Goal: Transaction & Acquisition: Purchase product/service

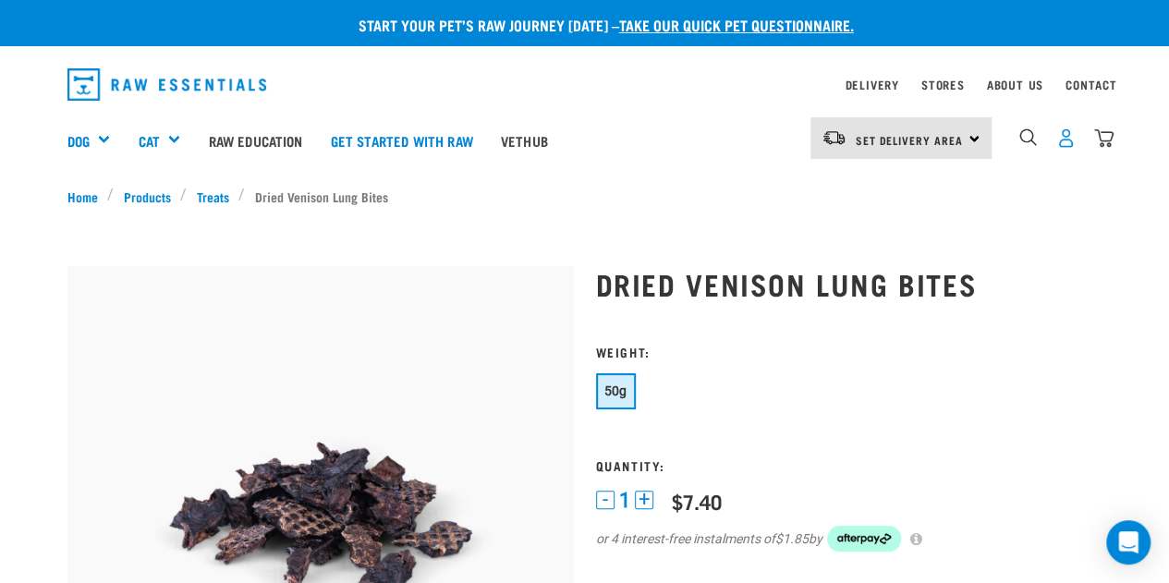
click at [1064, 136] on img "dropdown navigation" at bounding box center [1065, 137] width 19 height 19
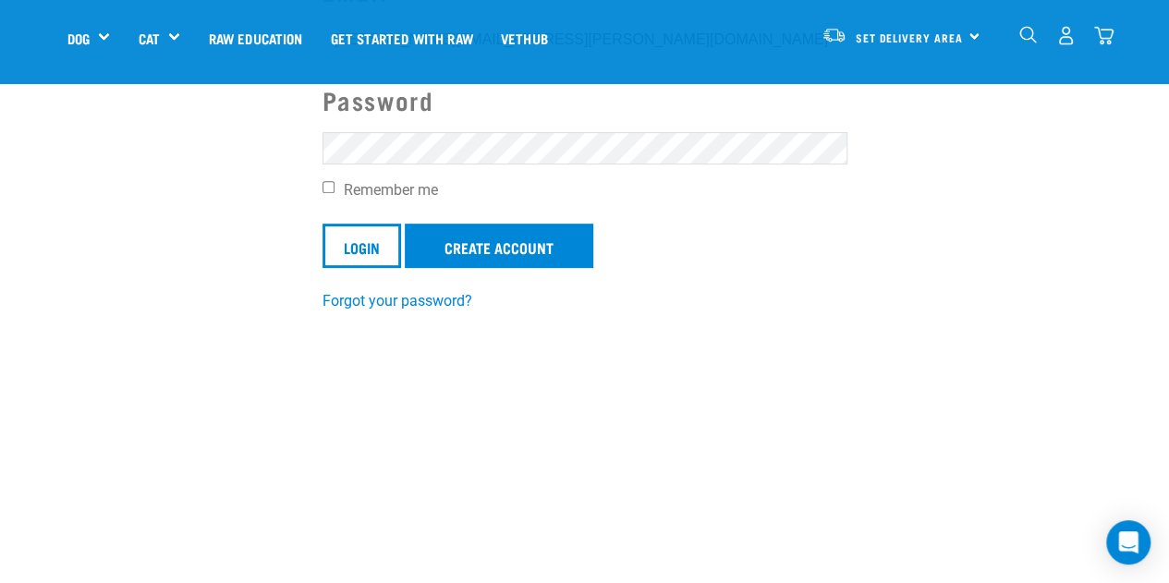
scroll to position [357, 0]
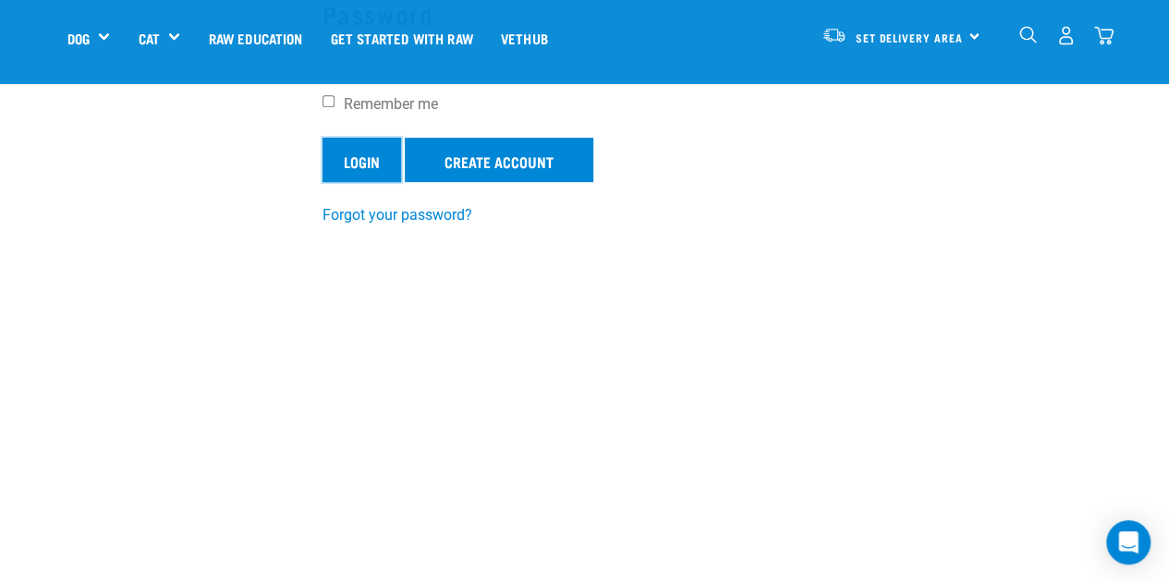
click at [351, 157] on input "Login" at bounding box center [362, 160] width 79 height 44
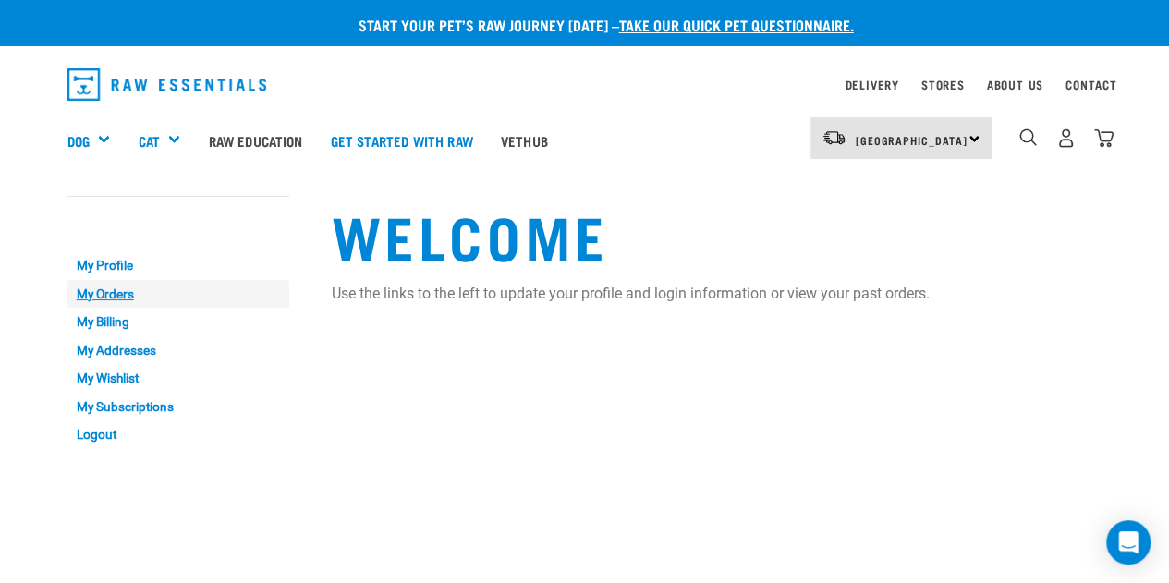
click at [94, 295] on link "My Orders" at bounding box center [178, 294] width 222 height 29
click at [95, 295] on link "My Orders" at bounding box center [178, 294] width 222 height 29
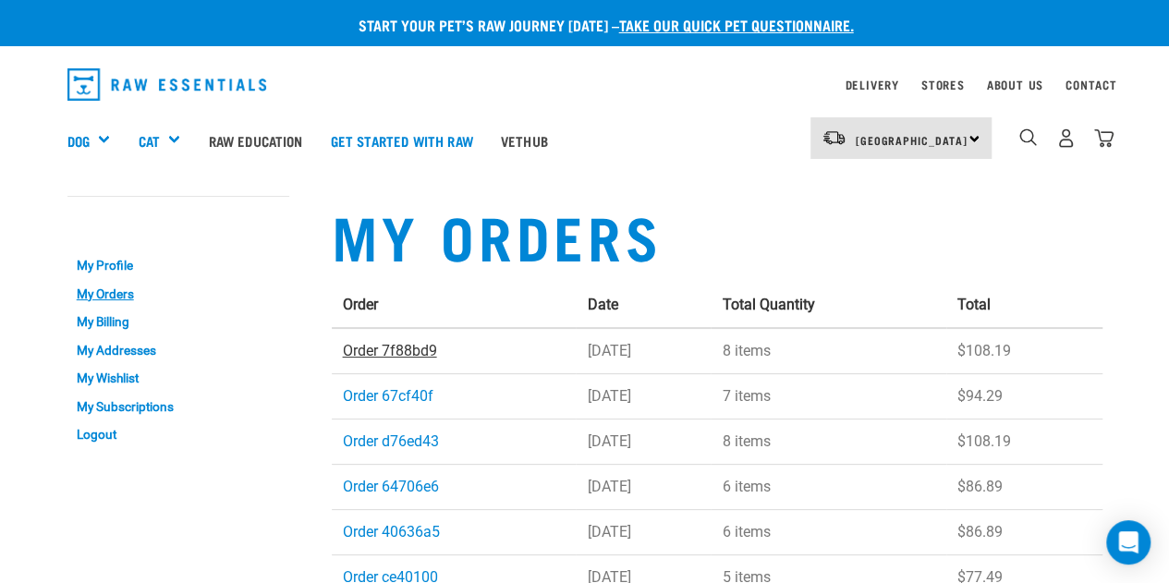
click at [408, 354] on link "Order 7f88bd9" at bounding box center [390, 351] width 94 height 18
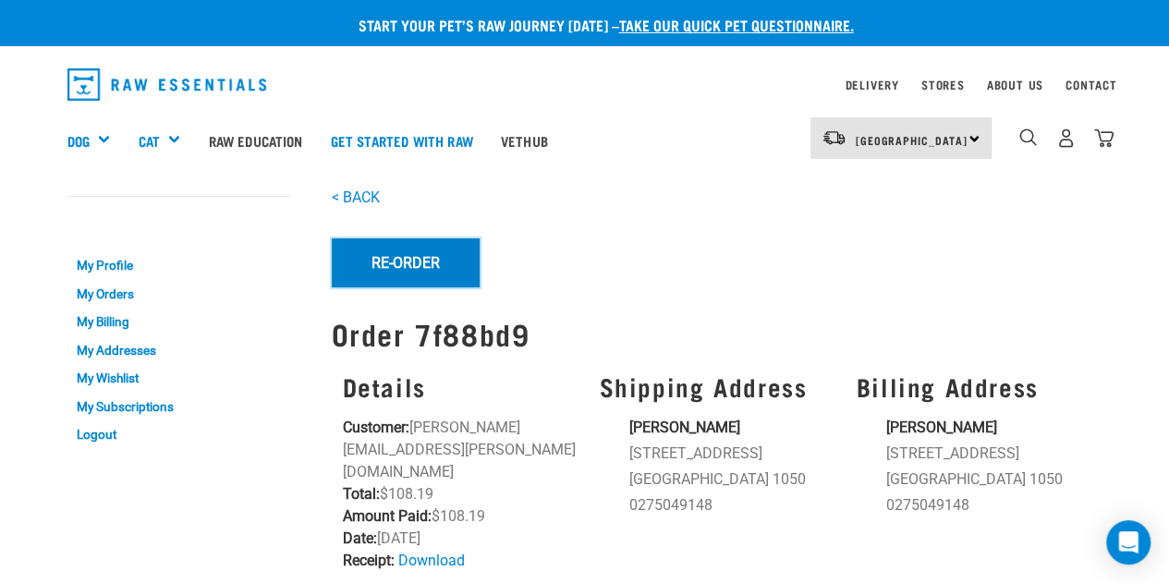
click at [412, 265] on button "Re-Order" at bounding box center [406, 262] width 148 height 48
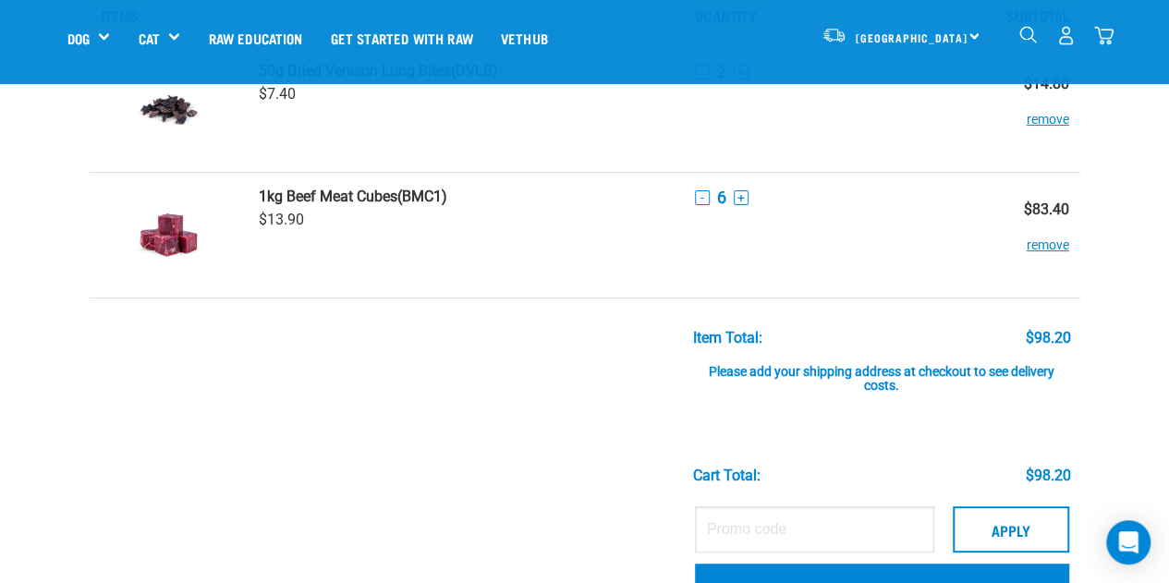
scroll to position [148, 0]
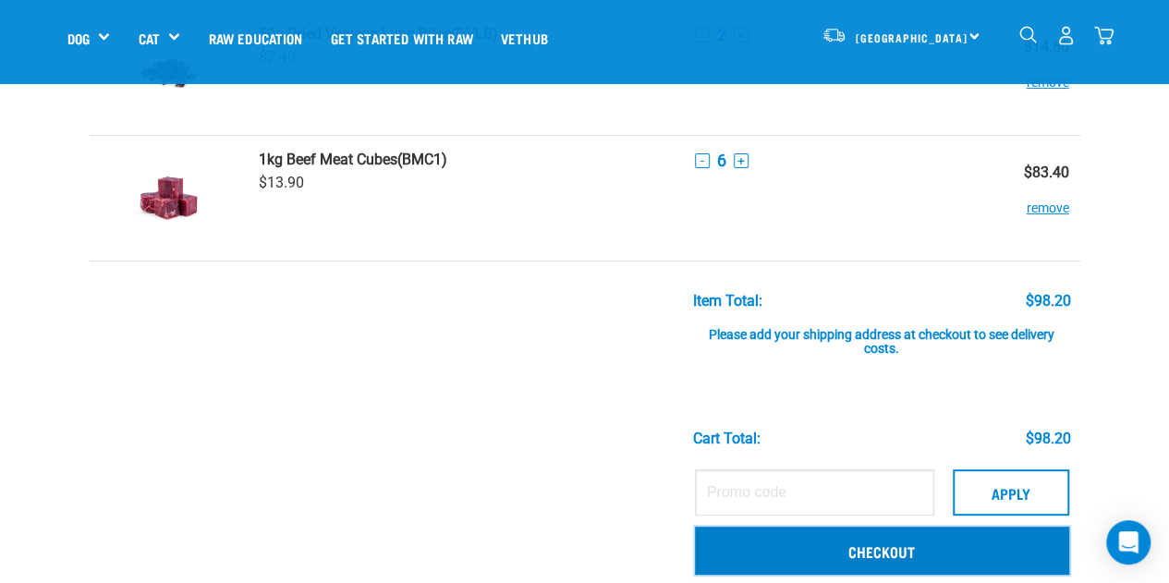
click at [910, 542] on link "Checkout" at bounding box center [882, 551] width 374 height 48
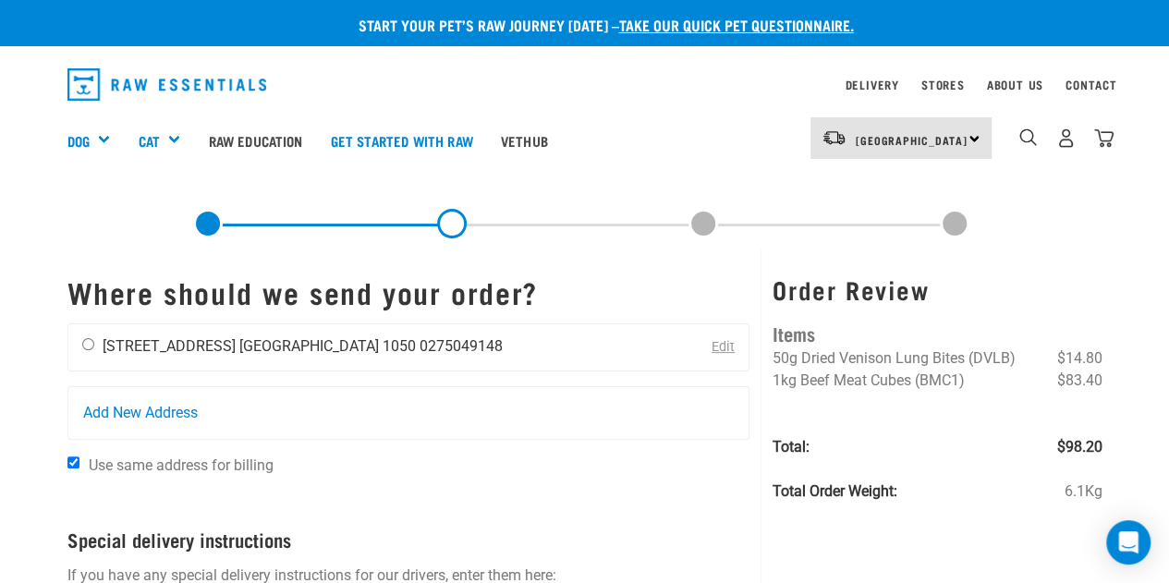
click at [89, 341] on input "radio" at bounding box center [88, 344] width 12 height 12
radio input "true"
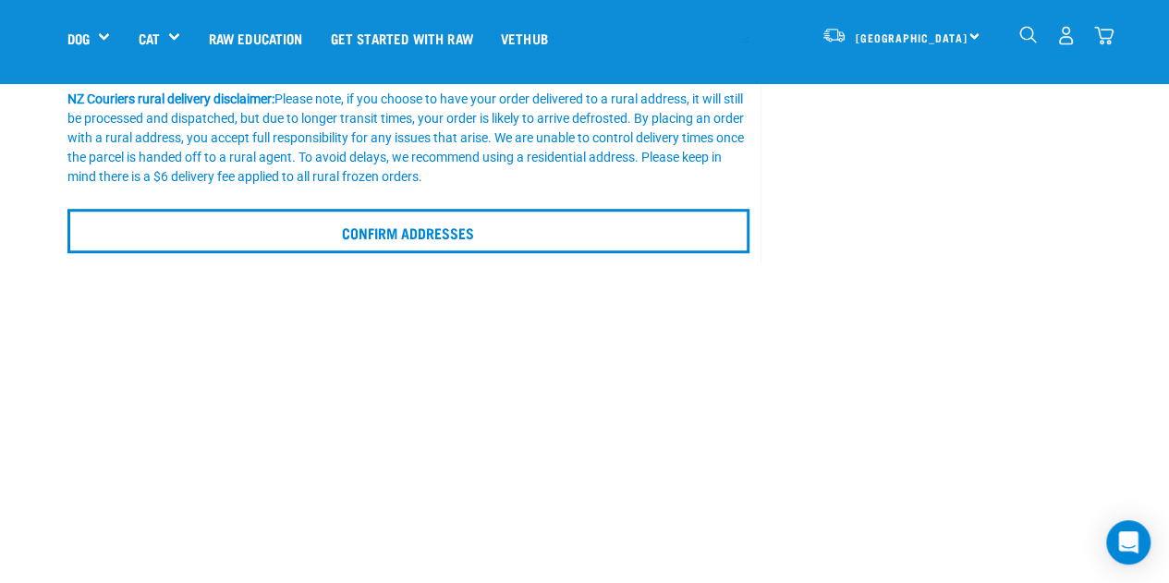
scroll to position [493, 0]
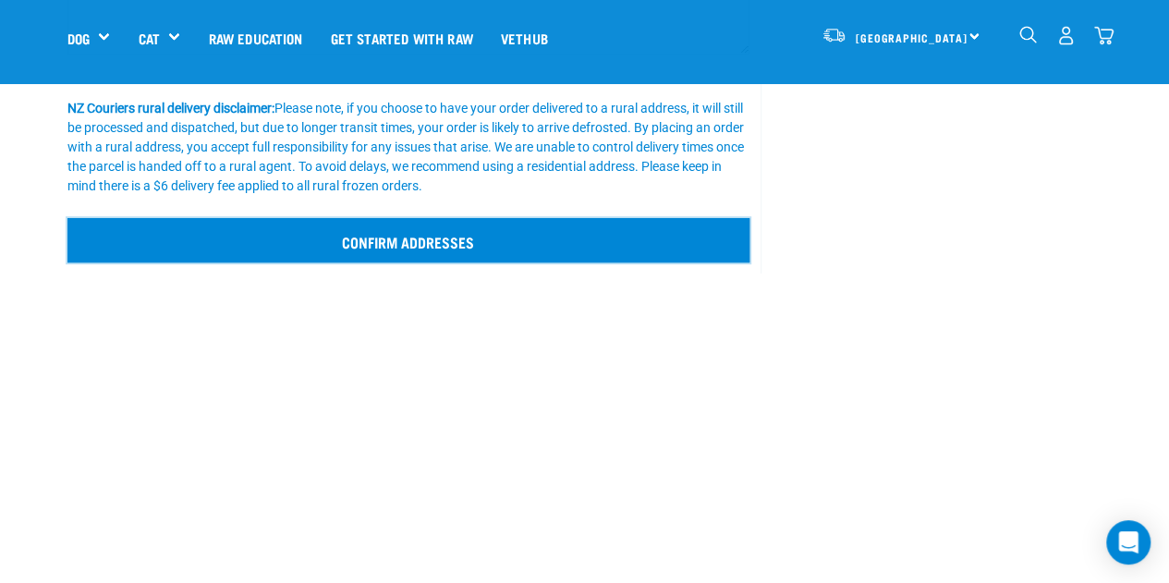
click at [355, 237] on input "Confirm addresses" at bounding box center [408, 240] width 683 height 44
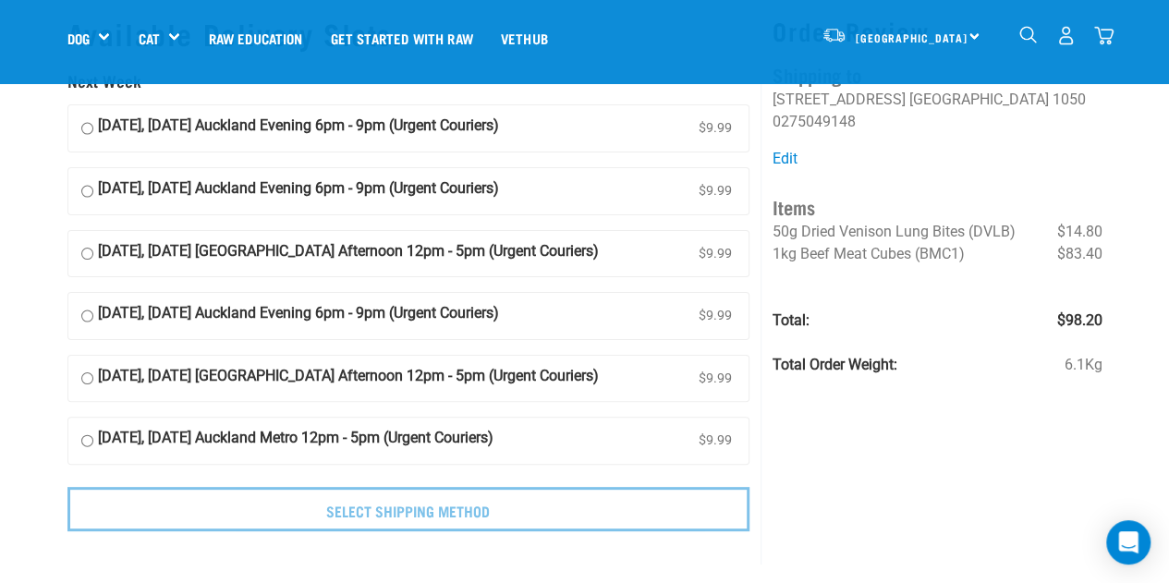
scroll to position [50, 0]
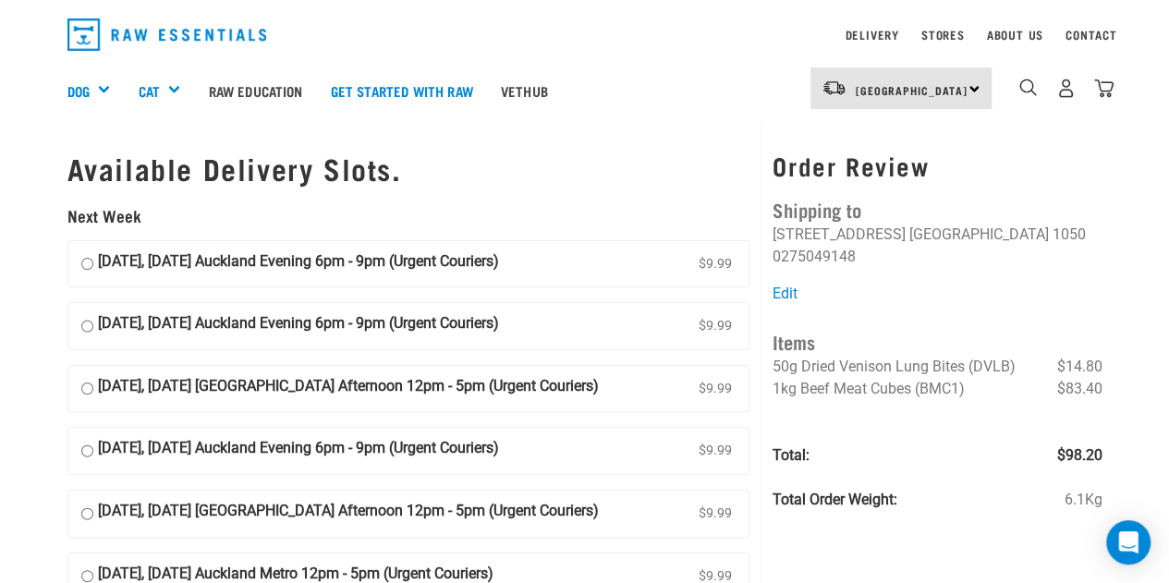
click at [89, 258] on input "06 October, Monday Auckland Evening 6pm - 9pm (Urgent Couriers) $9.99" at bounding box center [87, 264] width 12 height 28
radio input "true"
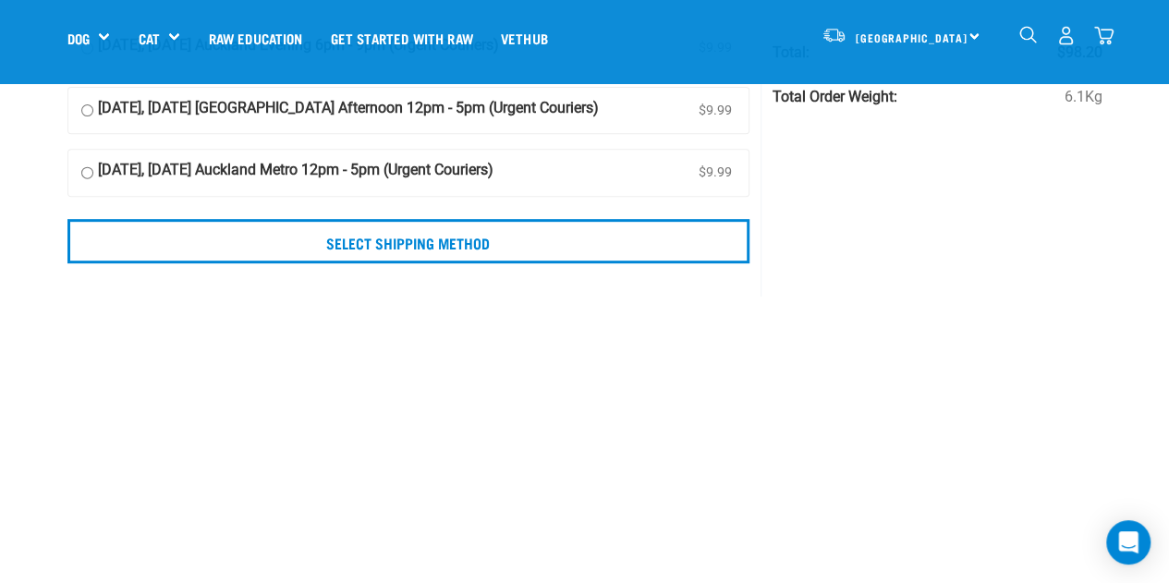
scroll to position [310, 0]
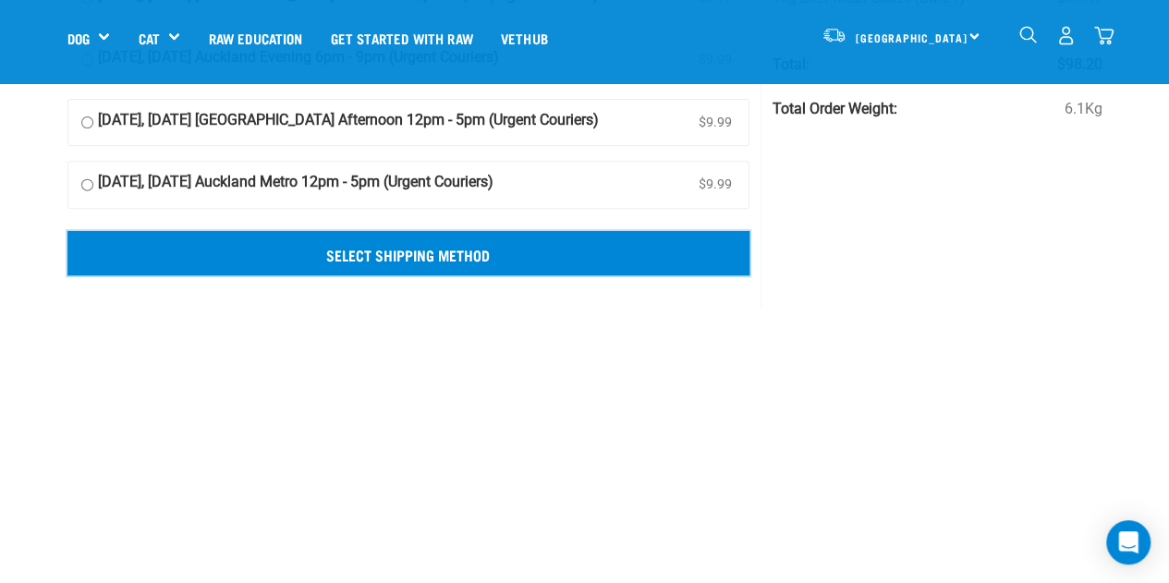
click at [315, 256] on input "Select Shipping Method" at bounding box center [408, 253] width 683 height 44
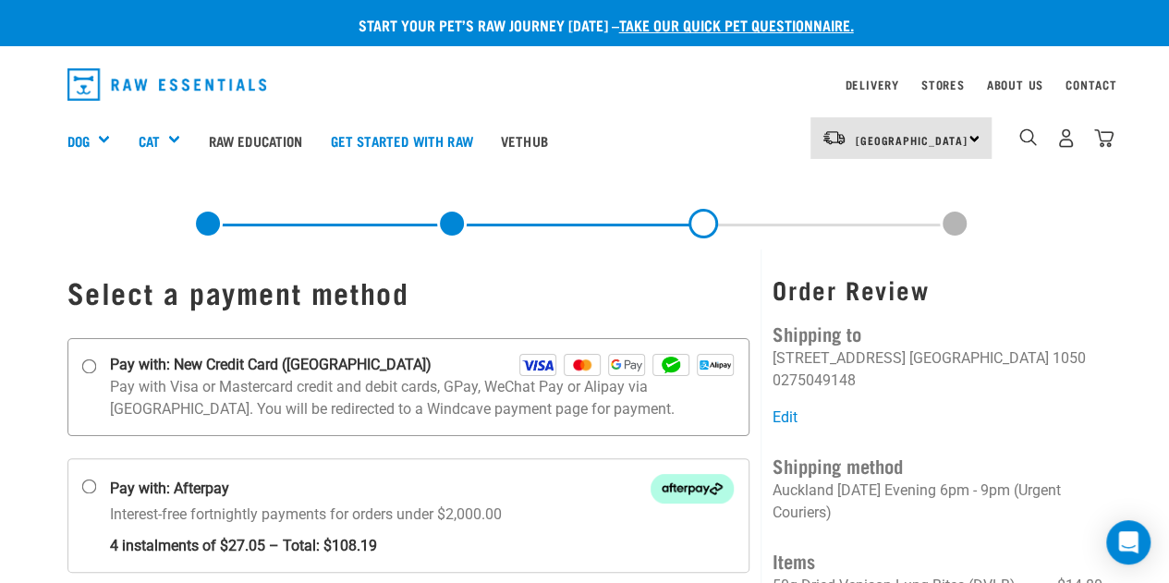
click at [91, 363] on input "Pay with: New Credit Card (Windcave)" at bounding box center [88, 366] width 15 height 15
radio input "true"
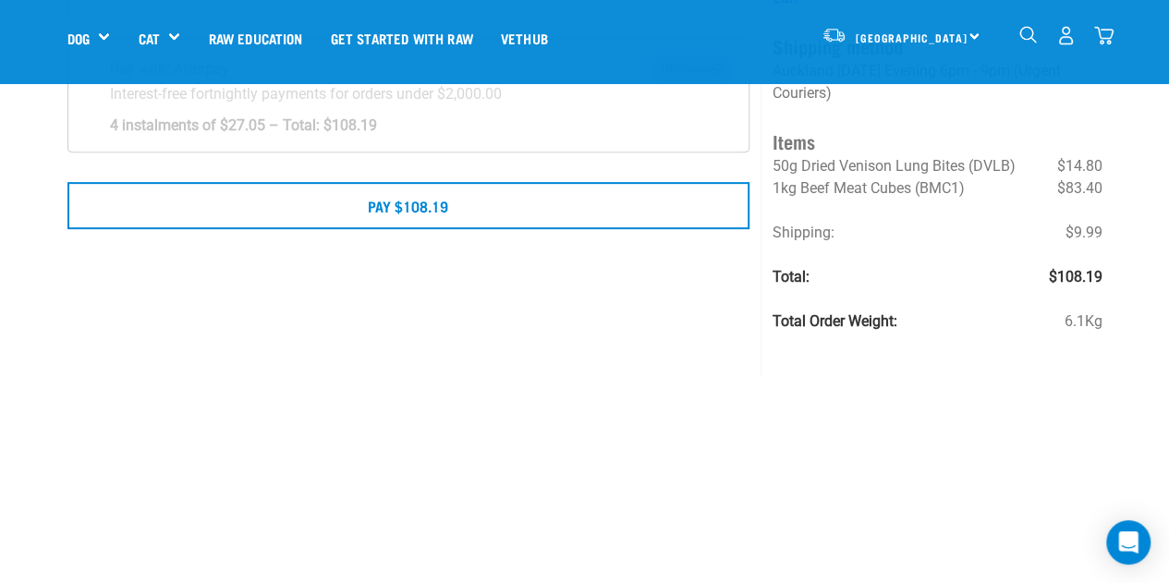
scroll to position [290, 0]
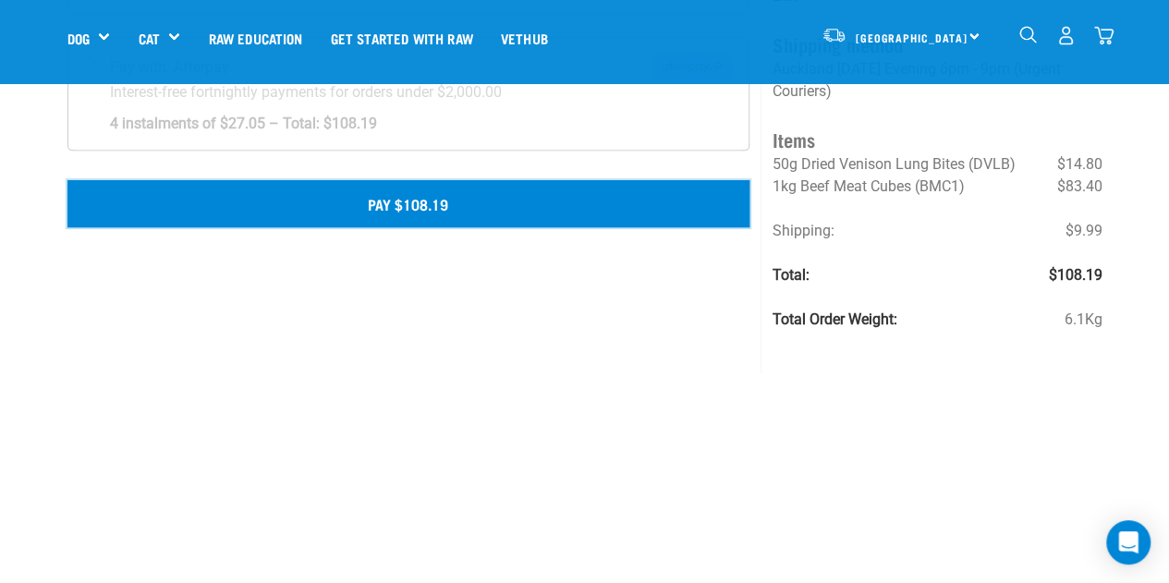
click at [370, 210] on button "Pay $108.19" at bounding box center [408, 203] width 683 height 46
